Goal: Transaction & Acquisition: Purchase product/service

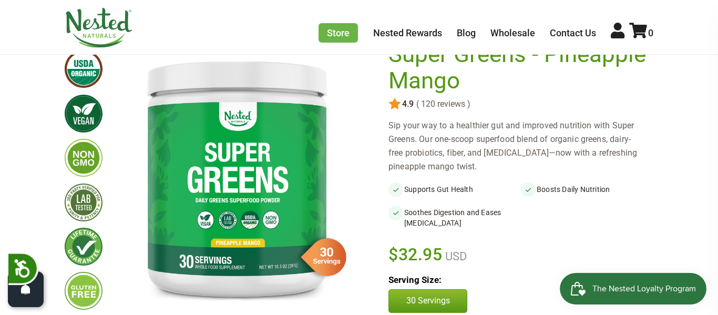
scroll to position [97, 0]
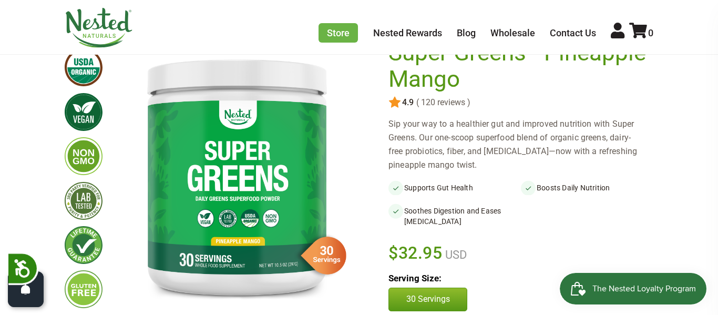
click at [81, 99] on img at bounding box center [84, 112] width 38 height 38
click at [89, 112] on img at bounding box center [84, 112] width 38 height 38
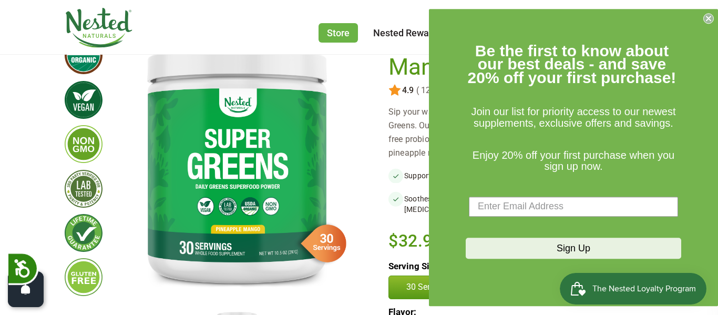
scroll to position [0, 0]
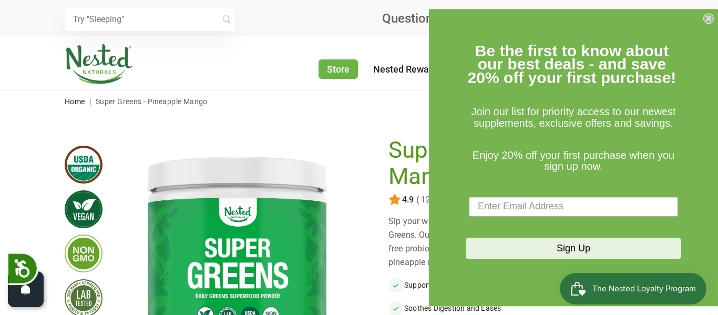
click at [707, 16] on icon "Close dialog" at bounding box center [709, 18] width 4 height 4
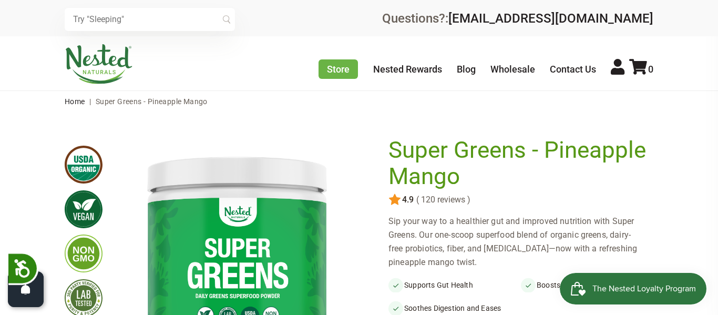
click at [504, 188] on h1 "Super Greens - Pineapple Mango" at bounding box center [518, 163] width 260 height 52
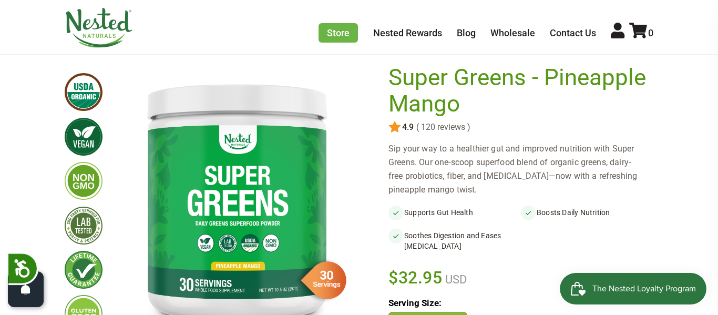
scroll to position [73, 0]
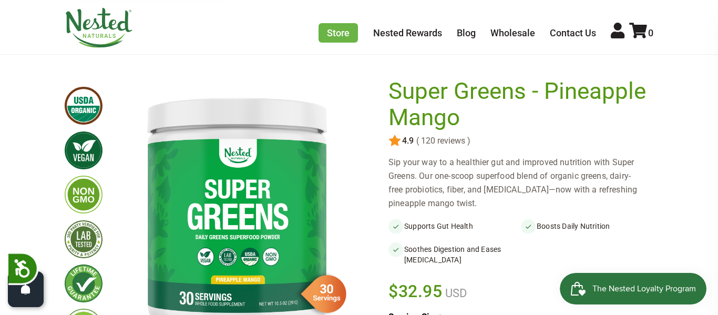
click at [504, 188] on div "Sip your way to a healthier gut and improved nutrition with Super Greens. Our o…" at bounding box center [520, 183] width 265 height 55
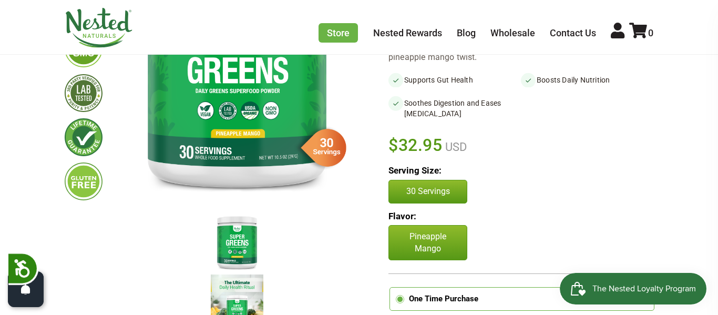
scroll to position [204, 0]
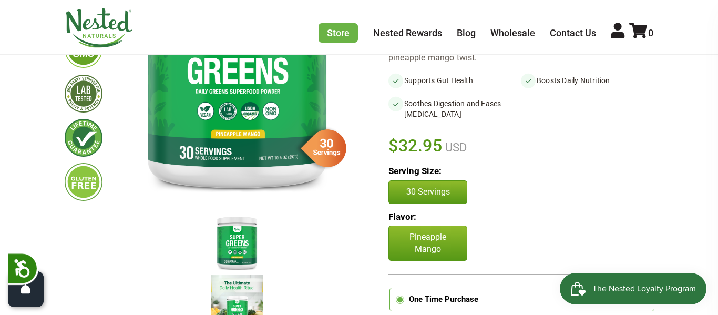
click at [404, 232] on p "Pineapple Mango" at bounding box center [427, 243] width 79 height 35
click at [406, 234] on p "Pineapple Mango" at bounding box center [427, 243] width 79 height 35
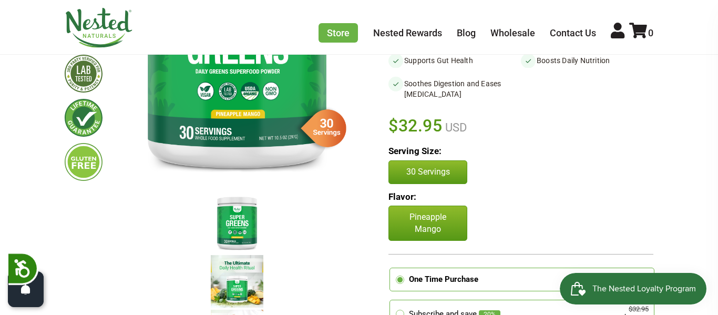
scroll to position [223, 0]
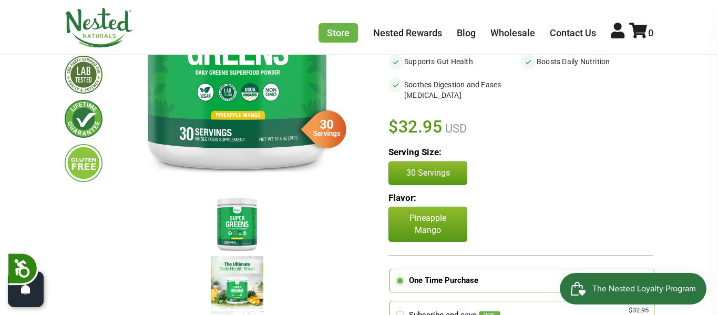
click at [412, 171] on p "30 Servings" at bounding box center [428, 173] width 57 height 12
click at [423, 221] on p "Pineapple Mango" at bounding box center [427, 224] width 79 height 35
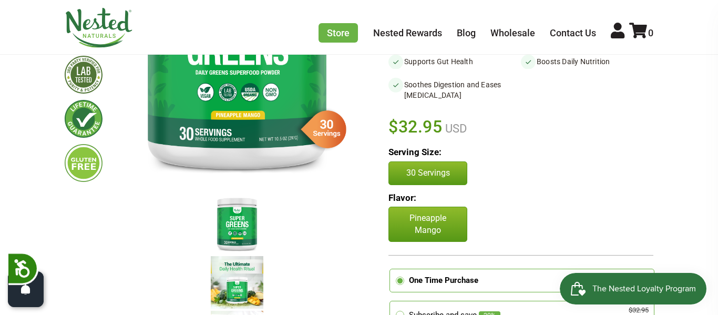
click at [423, 221] on p "Pineapple Mango" at bounding box center [427, 224] width 79 height 35
click at [446, 226] on p "Pineapple Mango" at bounding box center [427, 224] width 79 height 35
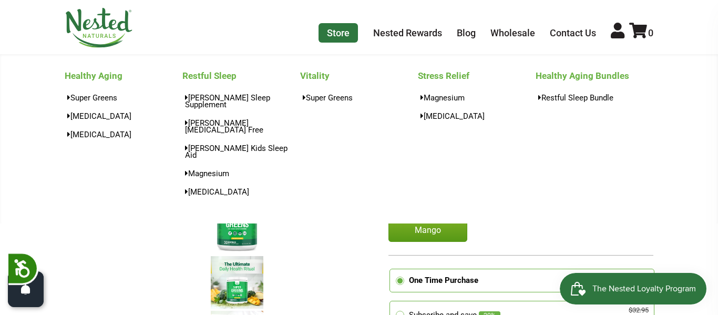
click at [345, 37] on link "Store" at bounding box center [338, 32] width 39 height 19
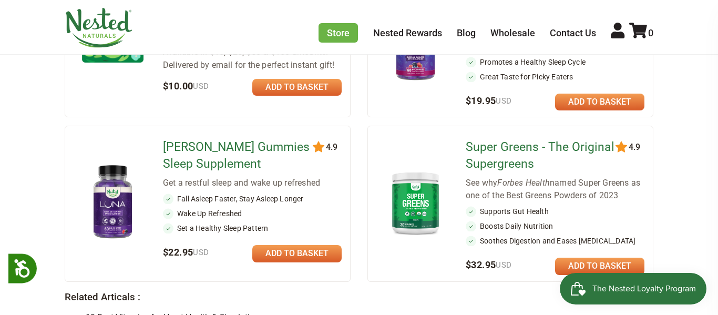
scroll to position [895, 0]
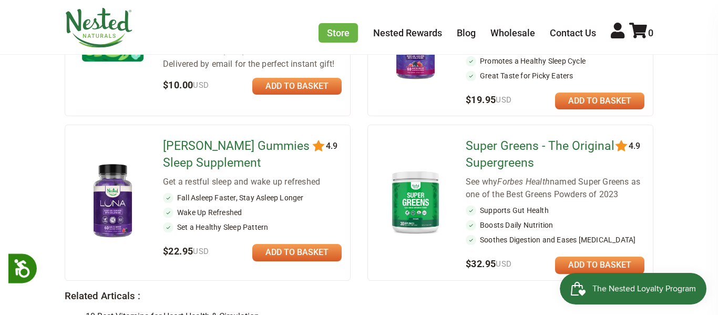
click at [407, 166] on img at bounding box center [416, 201] width 62 height 71
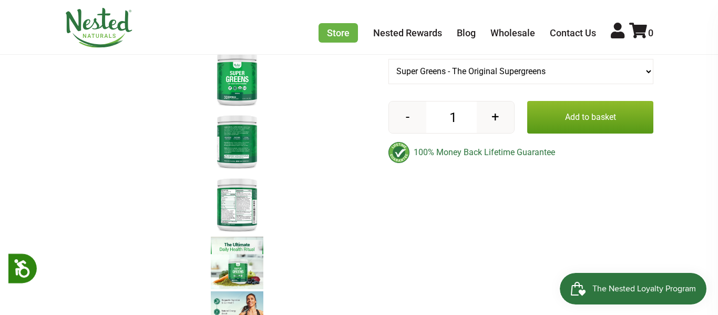
scroll to position [368, 0]
click at [252, 202] on img at bounding box center [237, 205] width 53 height 60
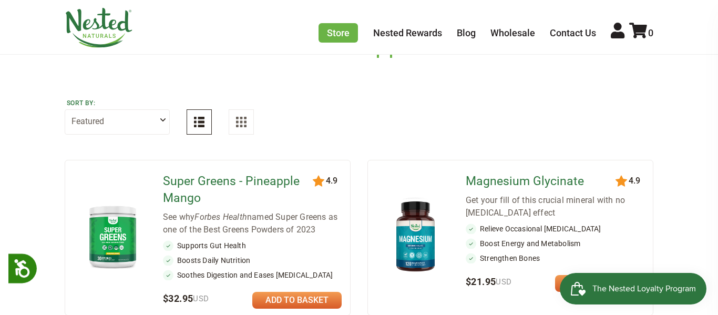
scroll to position [80, 0]
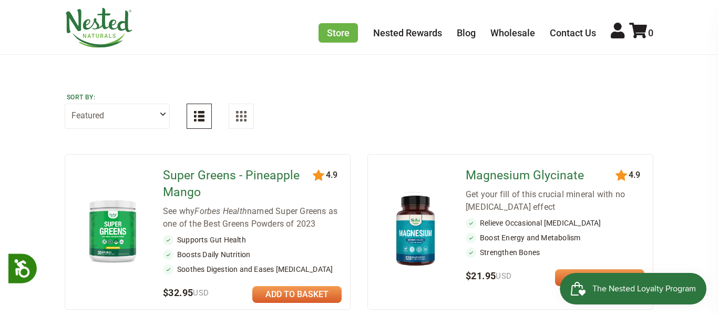
click at [176, 238] on li "Supports Gut Health" at bounding box center [252, 239] width 179 height 11
click at [115, 253] on img at bounding box center [113, 230] width 62 height 71
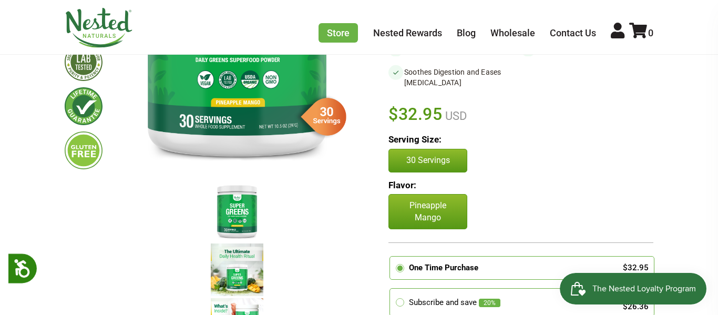
scroll to position [258, 0]
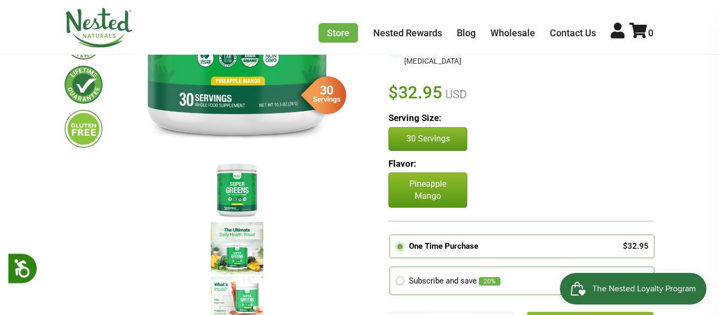
click at [423, 143] on p "30 Servings" at bounding box center [428, 139] width 57 height 12
click at [435, 152] on skio-plan-picker at bounding box center [520, 223] width 265 height 144
click at [432, 142] on p "30 Servings" at bounding box center [428, 139] width 57 height 12
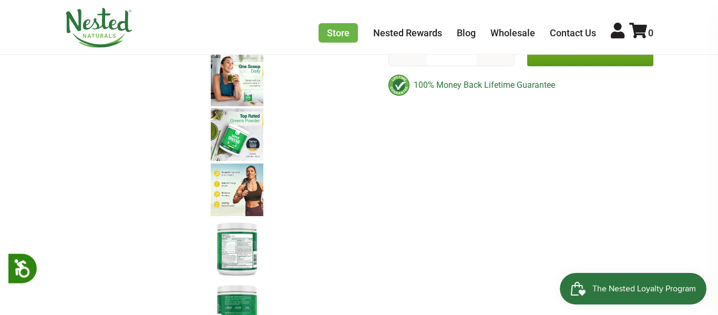
scroll to position [533, 0]
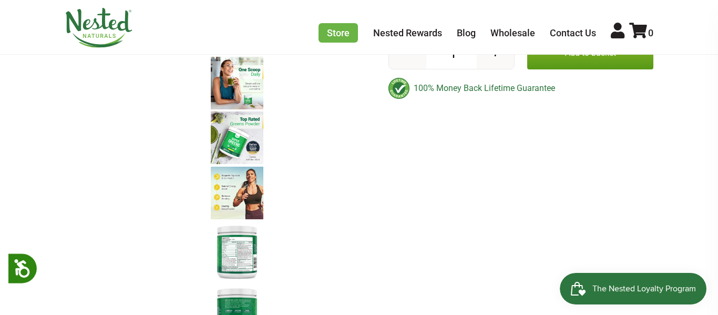
click at [233, 268] on img at bounding box center [237, 251] width 53 height 60
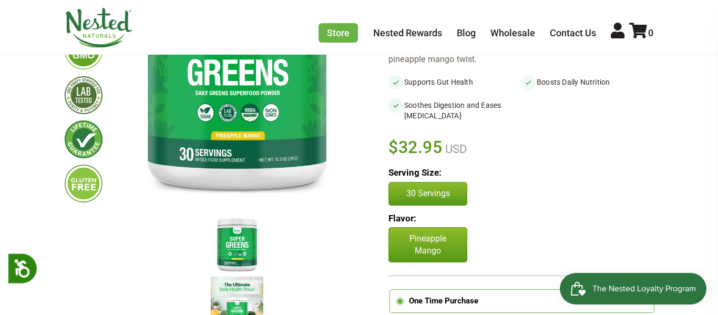
scroll to position [202, 0]
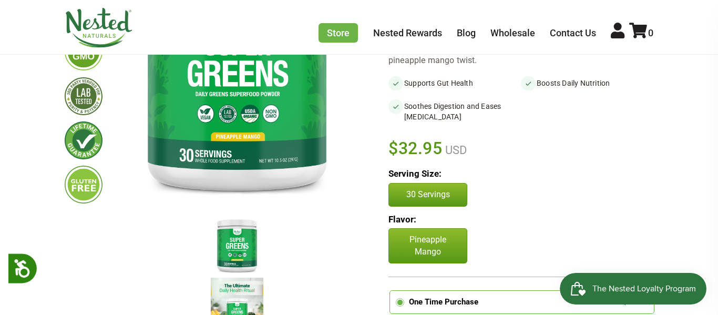
click at [247, 289] on img at bounding box center [237, 304] width 53 height 53
click at [248, 288] on img at bounding box center [237, 304] width 53 height 53
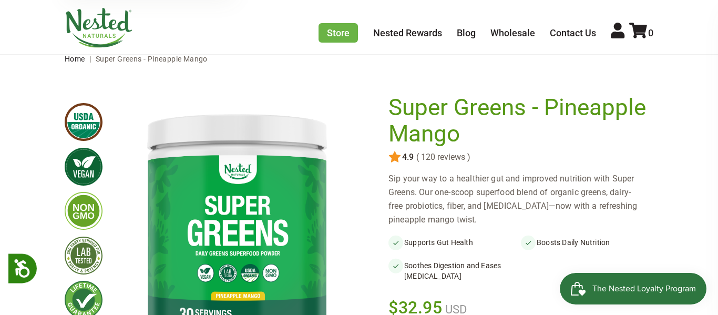
scroll to position [0, 0]
